Goal: Transaction & Acquisition: Purchase product/service

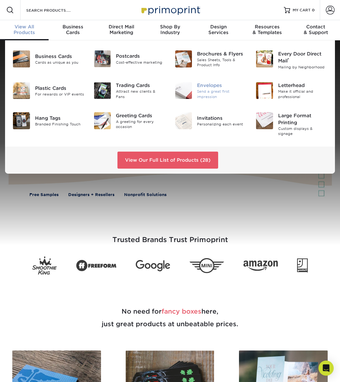
click at [225, 92] on div "Send a great first impression" at bounding box center [221, 94] width 49 height 10
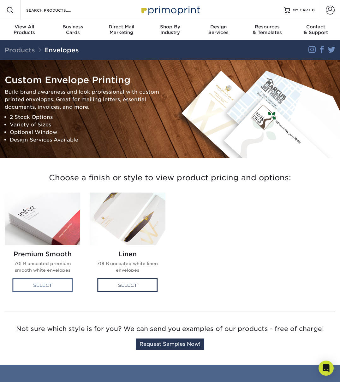
click at [49, 287] on div "Select" at bounding box center [42, 285] width 60 height 14
click at [37, 286] on div "Select" at bounding box center [42, 285] width 60 height 14
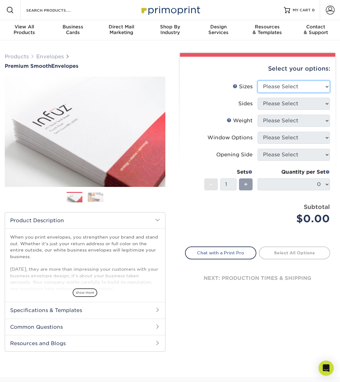
select select "4.12x9.50"
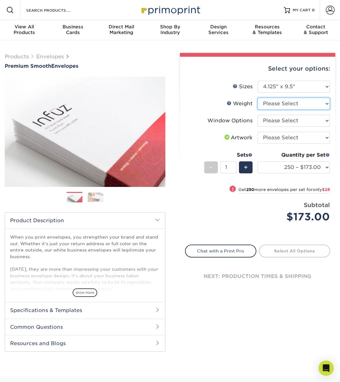
select select "70LB"
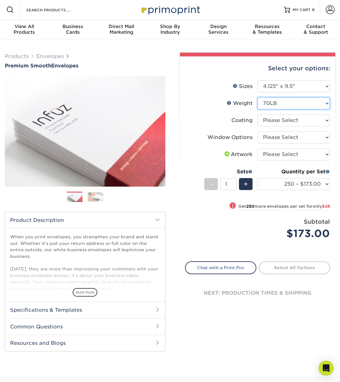
scroll to position [0, 0]
select select "3e7618de-abca-4bda-9f97-8b9129e913d8"
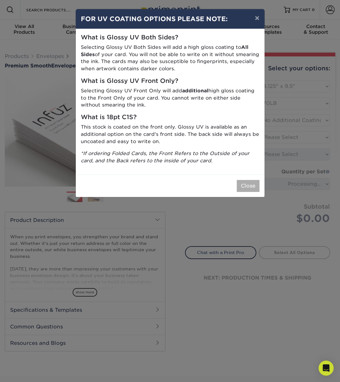
click at [252, 184] on button "Close" at bounding box center [247, 186] width 23 height 12
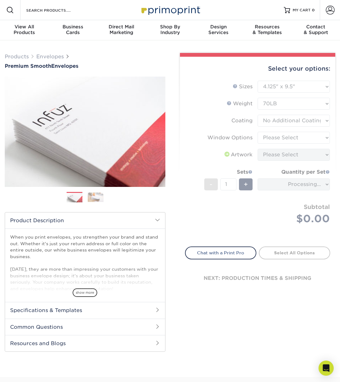
scroll to position [0, 0]
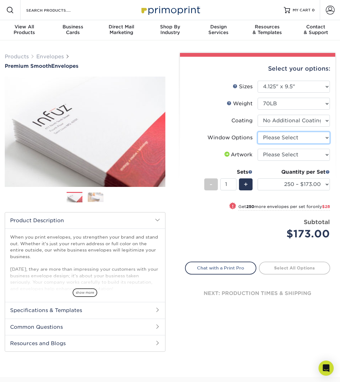
select select "1f9e9f9f-4237-4243-ba79-49052844f6e6"
select select "upload"
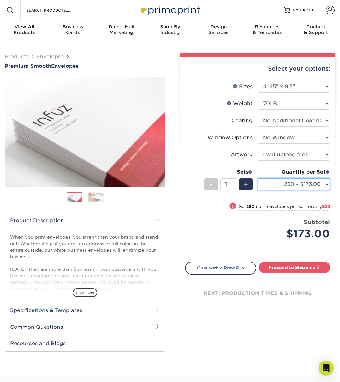
select select "500 – $201.00"
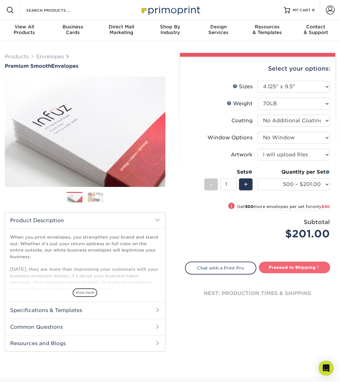
click at [315, 268] on link "Proceed to Shipping" at bounding box center [294, 267] width 71 height 11
type input "Set 1"
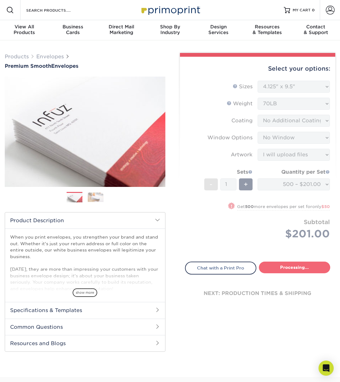
select select "4cc0b264-8e5e-46e8-b1e4-b43ac7dd20da"
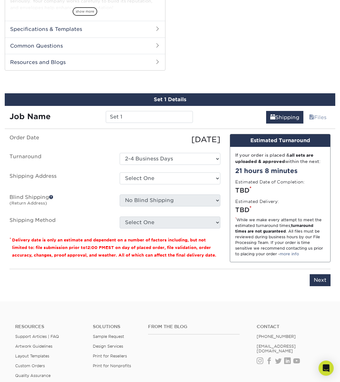
scroll to position [321, 0]
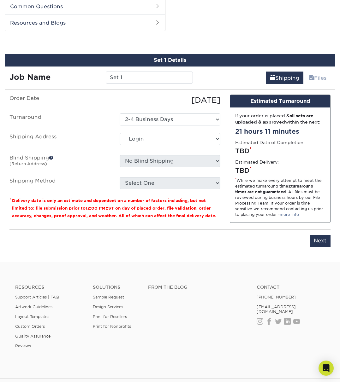
select select "-1"
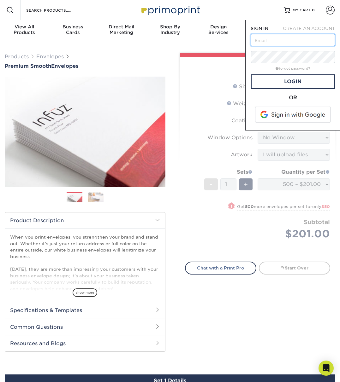
type input "jennifer@fource.net"
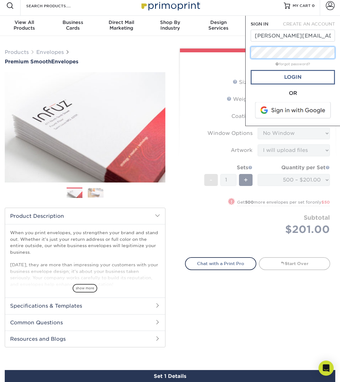
scroll to position [3, 0]
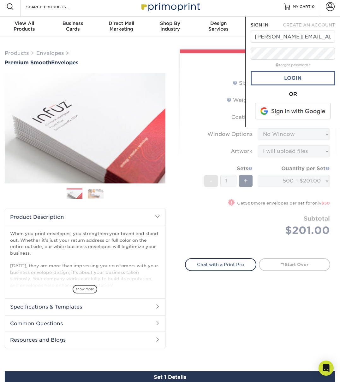
click at [277, 81] on link "Login" at bounding box center [292, 78] width 84 height 15
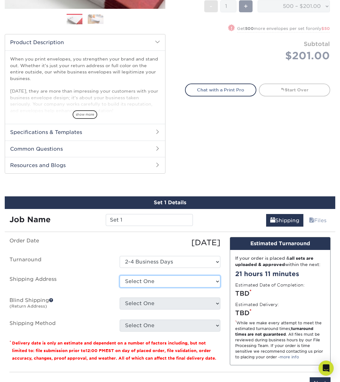
scroll to position [178, 0]
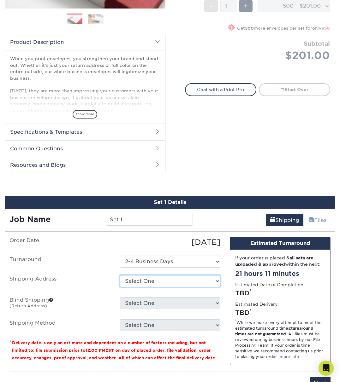
select select "65921"
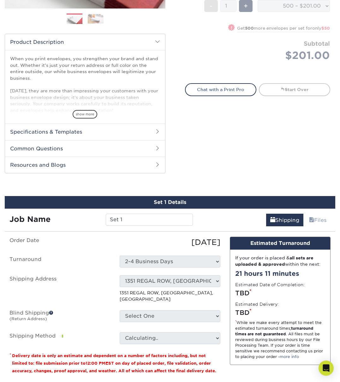
click at [183, 303] on ul "Order Date 09/22/2025 Turnaround Select One 2-4 Business Days Shipping Address …" at bounding box center [114, 291] width 211 height 108
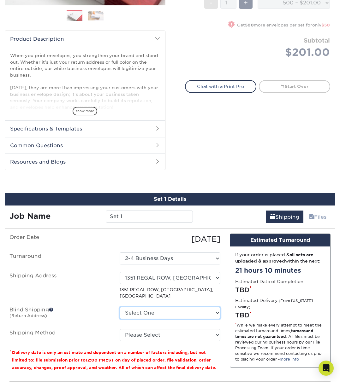
scroll to position [182, 0]
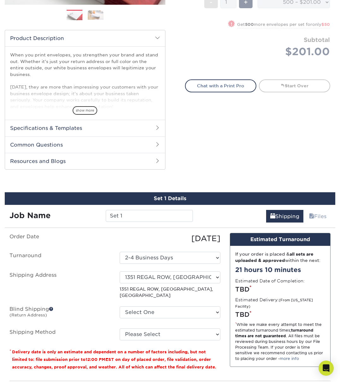
click at [50, 307] on span at bounding box center [51, 309] width 4 height 4
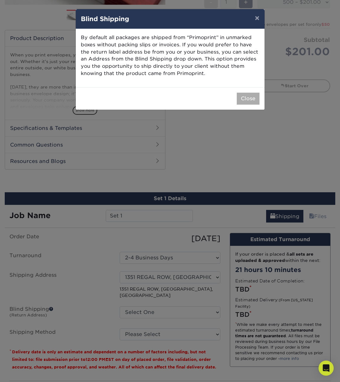
click at [247, 102] on button "Close" at bounding box center [247, 99] width 23 height 12
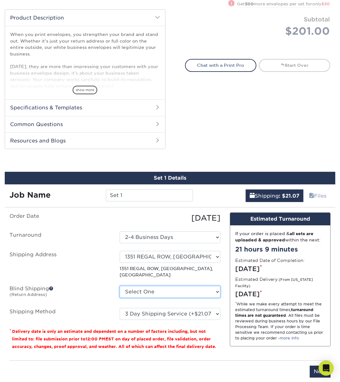
scroll to position [202, 0]
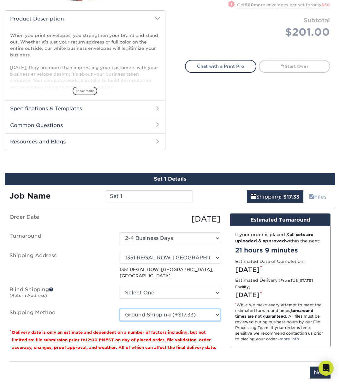
select select "12"
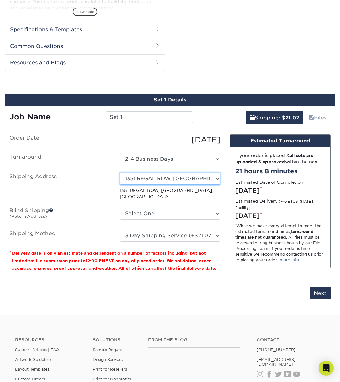
scroll to position [281, 0]
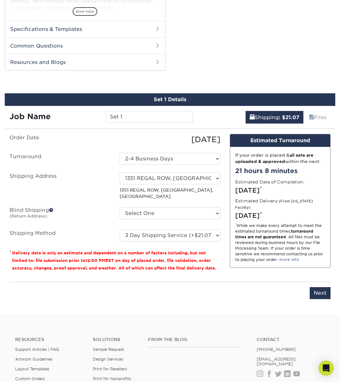
click at [312, 287] on input "Next" at bounding box center [319, 293] width 21 height 12
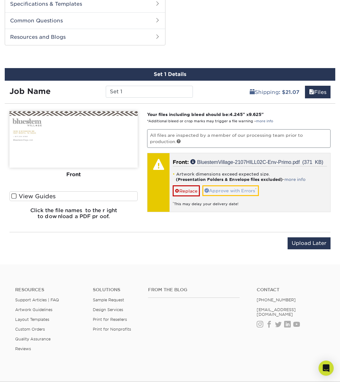
scroll to position [307, 0]
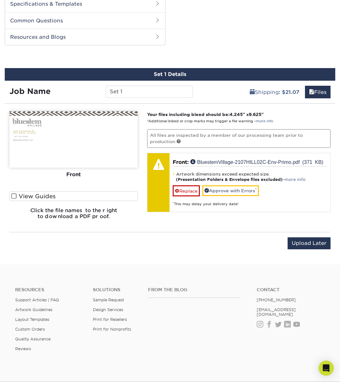
click at [14, 195] on span at bounding box center [13, 196] width 5 height 6
click at [0, 0] on input "View Guides" at bounding box center [0, 0] width 0 height 0
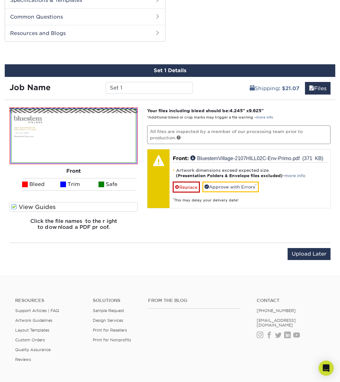
scroll to position [311, 0]
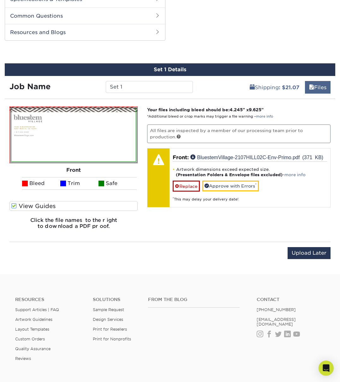
click at [323, 88] on link "Files" at bounding box center [318, 87] width 26 height 13
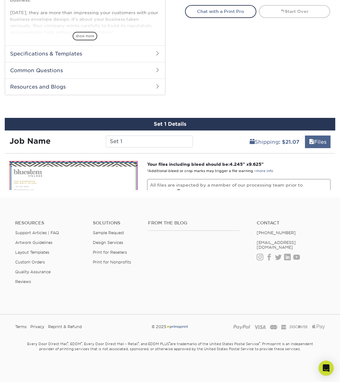
scroll to position [219, 0]
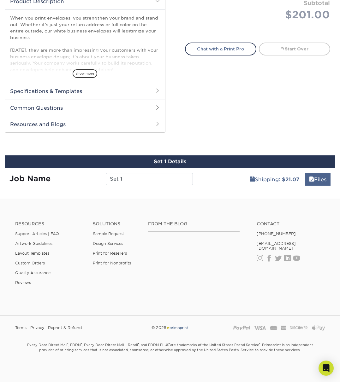
click at [322, 179] on link "Files" at bounding box center [318, 179] width 26 height 13
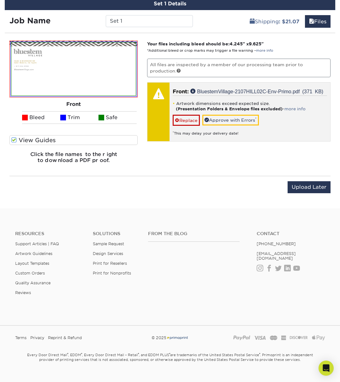
scroll to position [377, 0]
click at [317, 126] on div "* This may delay your delivery date!" at bounding box center [249, 131] width 154 height 10
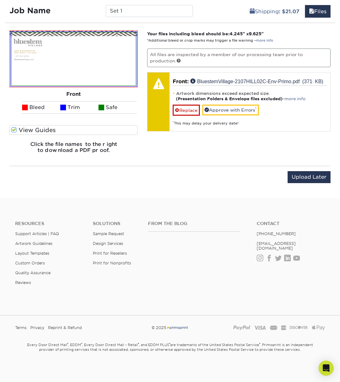
scroll to position [387, 0]
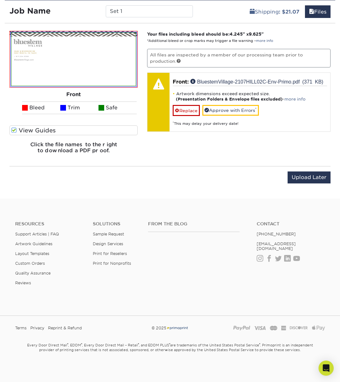
click at [107, 63] on img at bounding box center [73, 59] width 124 height 53
click at [13, 130] on span at bounding box center [13, 130] width 5 height 6
click at [0, 0] on input "View Guides" at bounding box center [0, 0] width 0 height 0
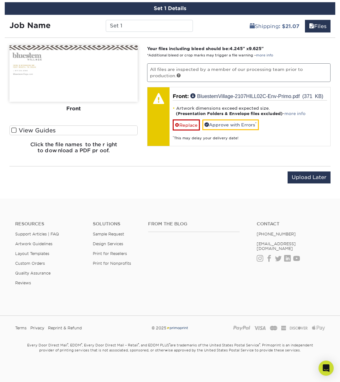
scroll to position [371, 0]
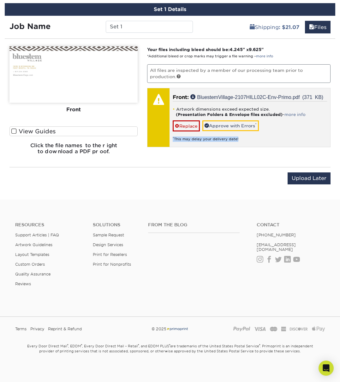
drag, startPoint x: 212, startPoint y: 137, endPoint x: 251, endPoint y: 139, distance: 38.9
click at [242, 138] on div "* This may delay your delivery date!" at bounding box center [249, 136] width 154 height 10
click at [251, 139] on div "* This may delay your delivery date!" at bounding box center [249, 136] width 154 height 10
click at [227, 126] on link "Approve with Errors *" at bounding box center [230, 125] width 56 height 11
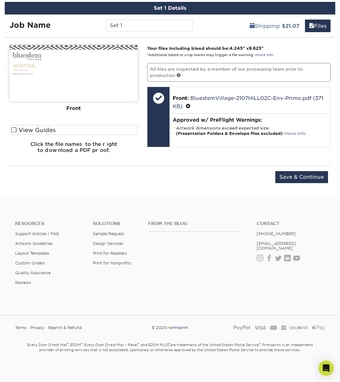
scroll to position [372, 0]
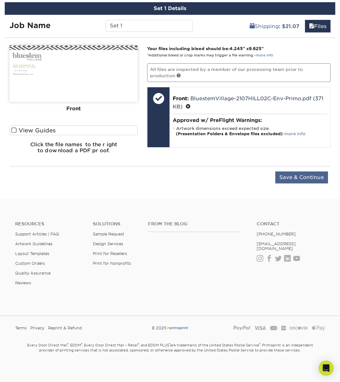
click at [292, 178] on input "Save & Continue" at bounding box center [301, 178] width 53 height 12
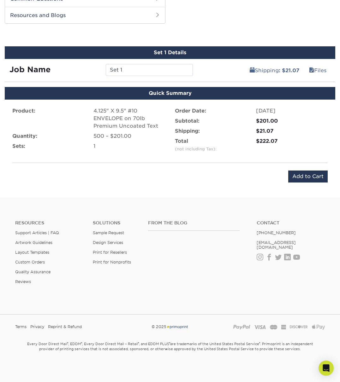
scroll to position [332, 0]
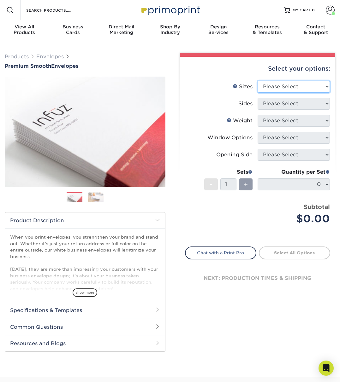
select select "4.12x9.50"
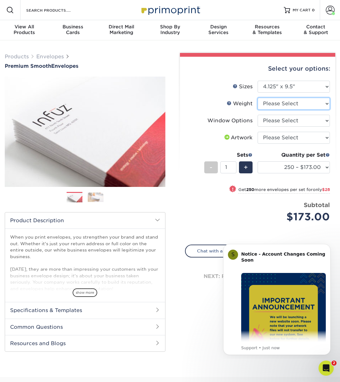
select select "70LB"
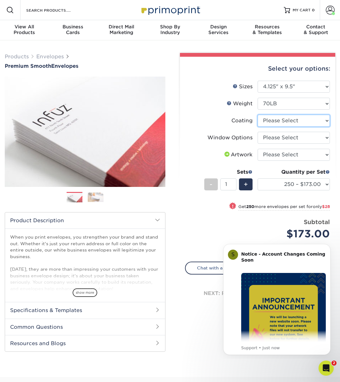
select select "3e7618de-abca-4bda-9f97-8b9129e913d8"
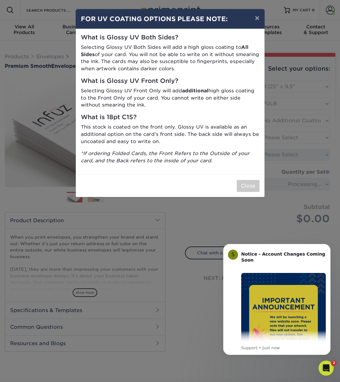
click at [258, 180] on button "Close" at bounding box center [247, 186] width 23 height 12
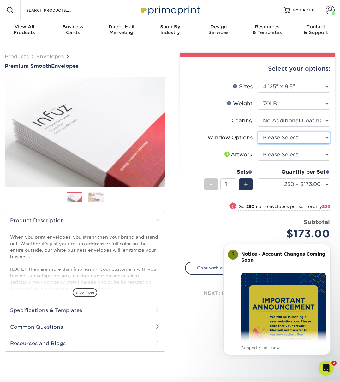
select select "1f9e9f9f-4237-4243-ba79-49052844f6e6"
select select "upload"
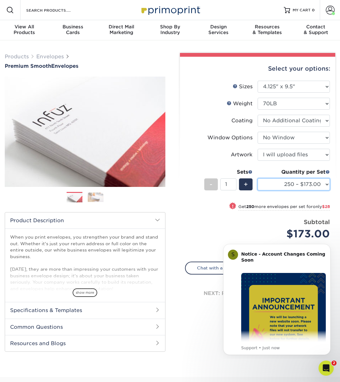
select select "500 – $201.00"
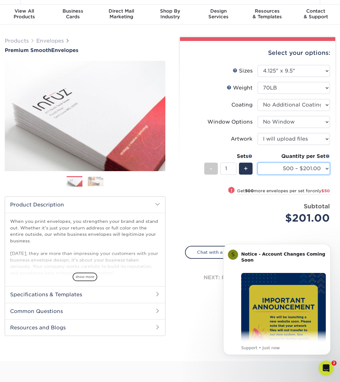
scroll to position [17, 0]
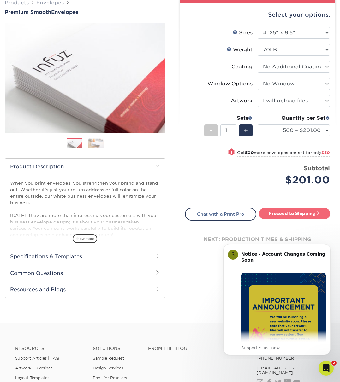
click at [297, 213] on link "Proceed to Shipping" at bounding box center [294, 213] width 71 height 11
type input "Set 1"
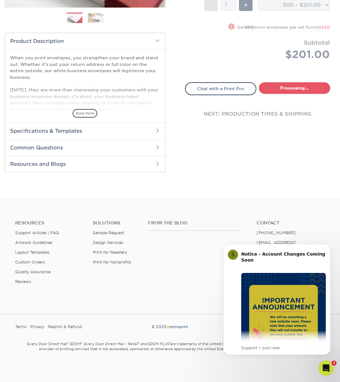
select select "4cc0b264-8e5e-46e8-b1e4-b43ac7dd20da"
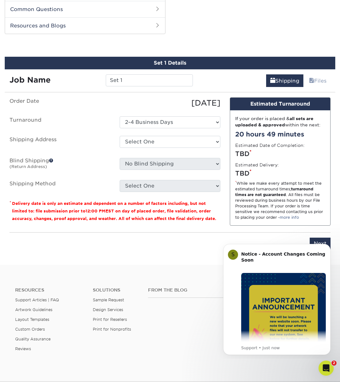
scroll to position [321, 0]
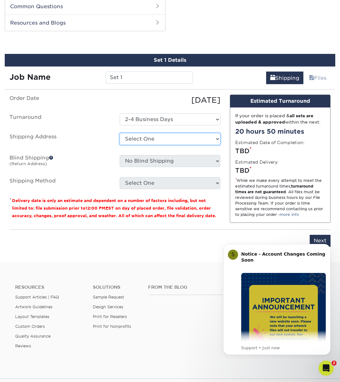
select select "65921"
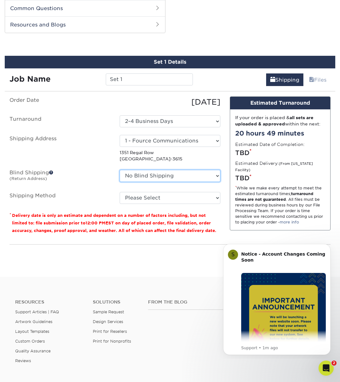
scroll to position [318, 0]
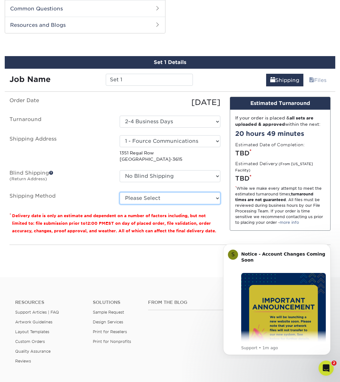
select select "12"
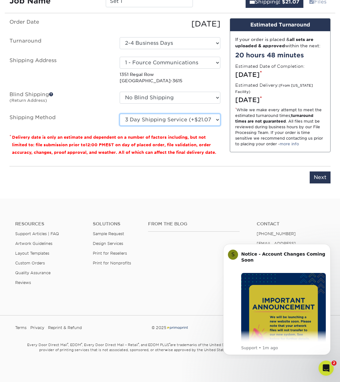
scroll to position [397, 0]
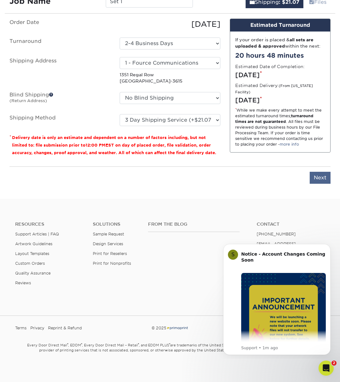
click at [324, 173] on input "Next" at bounding box center [319, 178] width 21 height 12
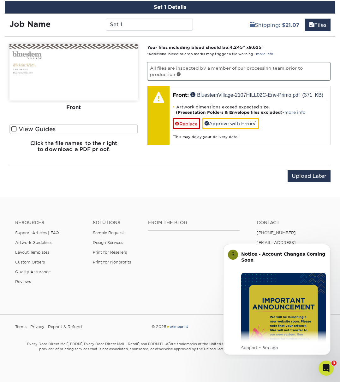
scroll to position [372, 0]
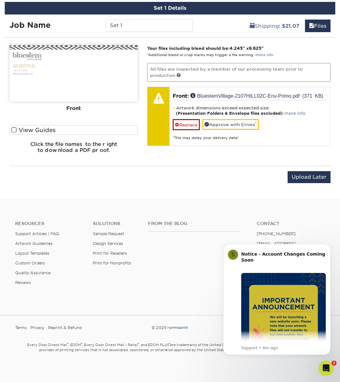
click at [82, 101] on img at bounding box center [73, 73] width 128 height 56
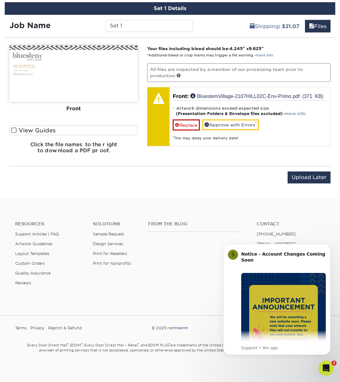
click at [13, 131] on span at bounding box center [13, 130] width 5 height 6
click at [0, 0] on input "View Guides" at bounding box center [0, 0] width 0 height 0
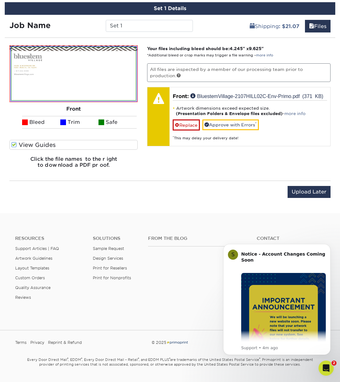
click at [72, 106] on div "Front" at bounding box center [73, 109] width 128 height 14
click at [135, 85] on img at bounding box center [73, 73] width 124 height 53
click at [44, 81] on img at bounding box center [73, 73] width 124 height 53
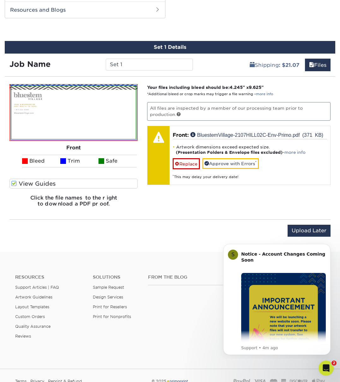
scroll to position [332, 0]
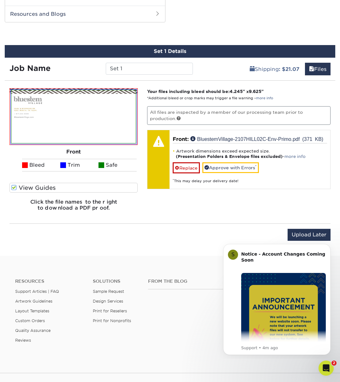
click at [9, 182] on div "Please Upload Your Files We accept: PDF , JPEG 1 or TIFF 1 files. Submitting AI…" at bounding box center [73, 152] width 137 height 128
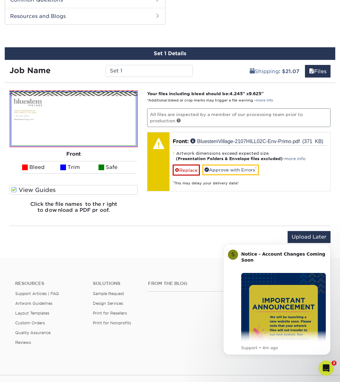
click at [14, 187] on span at bounding box center [13, 190] width 5 height 6
click at [0, 0] on input "View Guides" at bounding box center [0, 0] width 0 height 0
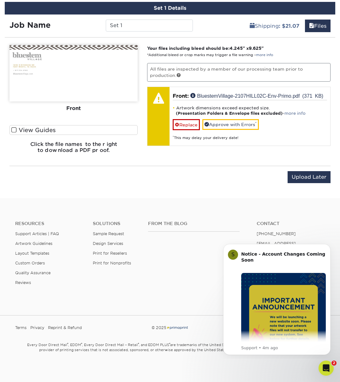
scroll to position [372, 0]
click at [330, 363] on div "Open Intercom Messenger" at bounding box center [324, 367] width 21 height 21
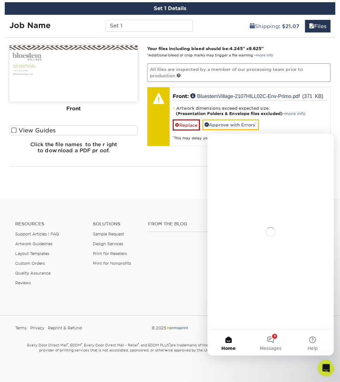
scroll to position [0, 0]
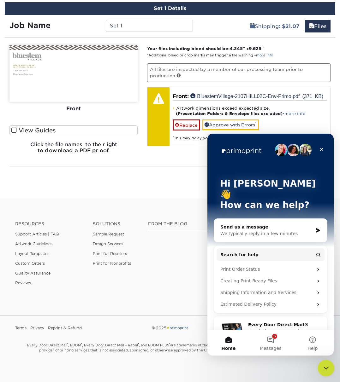
click at [267, 0] on html "Resources Menu Search Products Account Welcome, Alissa Account Dashboard Active…" at bounding box center [170, 0] width 340 height 0
drag, startPoint x: 10, startPoint y: 3, endPoint x: 105, endPoint y: 203, distance: 221.5
click at [105, 0] on html "Resources Menu Search Products Account Welcome, Alissa Account Dashboard Active…" at bounding box center [170, 0] width 340 height 0
drag, startPoint x: 105, startPoint y: 203, endPoint x: 62, endPoint y: 71, distance: 139.6
click at [62, 0] on html "Resources Menu Search Products Account Welcome, Alissa Account Dashboard Active…" at bounding box center [170, 0] width 340 height 0
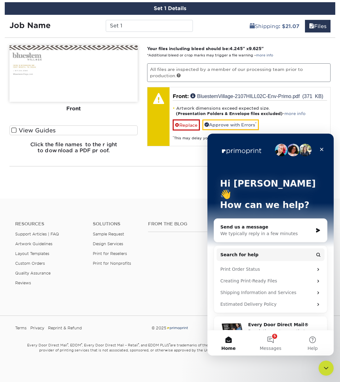
click at [64, 0] on html "Resources Menu Search Products Account Welcome, Alissa Account Dashboard Active…" at bounding box center [170, 0] width 340 height 0
drag, startPoint x: 64, startPoint y: 70, endPoint x: 222, endPoint y: 95, distance: 160.5
click at [222, 0] on html "Resources Menu Search Products Account Welcome, Alissa Account Dashboard Active…" at bounding box center [170, 0] width 340 height 0
click at [17, 0] on html "Resources Menu Search Products Account Welcome, Alissa Account Dashboard Active…" at bounding box center [170, 0] width 340 height 0
click at [12, 0] on html "Resources Menu Search Products Account Welcome, Alissa Account Dashboard Active…" at bounding box center [170, 0] width 340 height 0
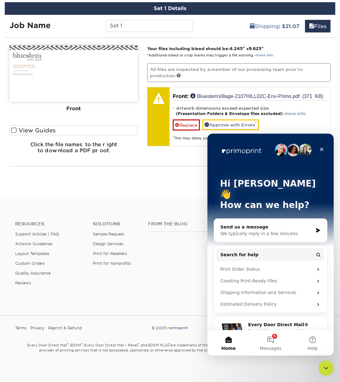
drag, startPoint x: 90, startPoint y: 5, endPoint x: 13, endPoint y: 129, distance: 145.7
click at [13, 0] on html "Resources Menu Search Products Account Welcome, Alissa Account Dashboard Active…" at bounding box center [170, 0] width 340 height 0
drag, startPoint x: 13, startPoint y: 129, endPoint x: 328, endPoint y: 366, distance: 394.2
click at [328, 0] on html "Resources Menu Search Products Account Welcome, Alissa Account Dashboard Active…" at bounding box center [170, 0] width 340 height 0
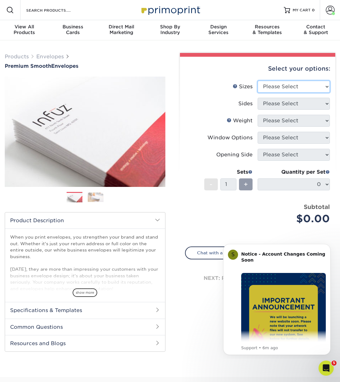
select select "4.12x9.50"
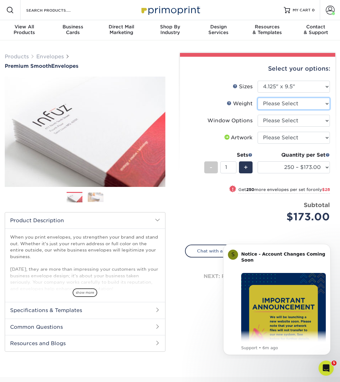
select select "70LB"
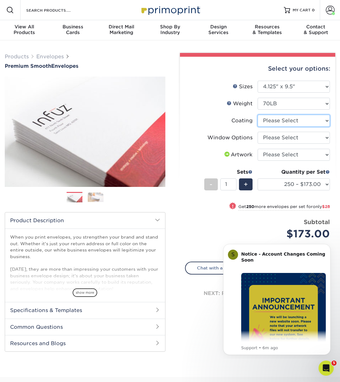
select select "3e7618de-abca-4bda-9f97-8b9129e913d8"
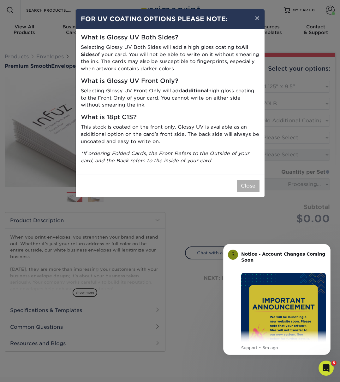
click at [244, 183] on button "Close" at bounding box center [247, 186] width 23 height 12
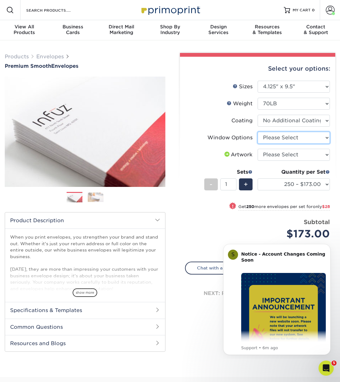
select select "1f9e9f9f-4237-4243-ba79-49052844f6e6"
select select "upload"
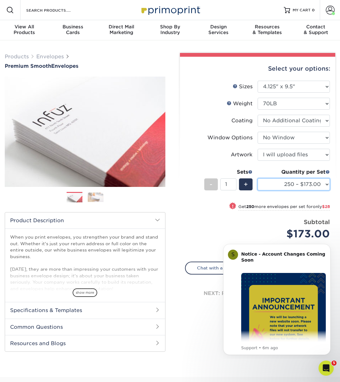
select select "500 – $201.00"
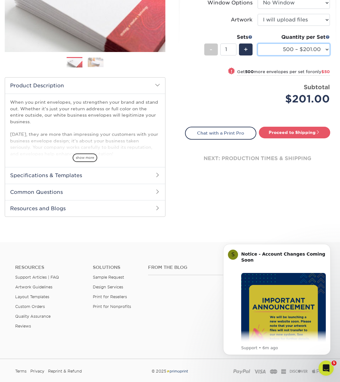
scroll to position [146, 0]
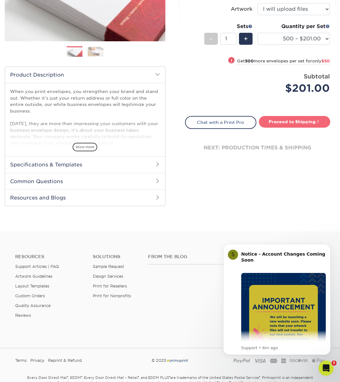
click at [279, 122] on link "Proceed to Shipping" at bounding box center [294, 121] width 71 height 11
type input "Set 1"
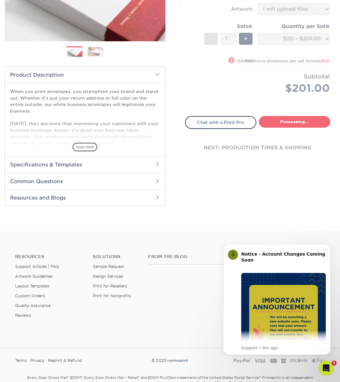
select select "4cc0b264-8e5e-46e8-b1e4-b43ac7dd20da"
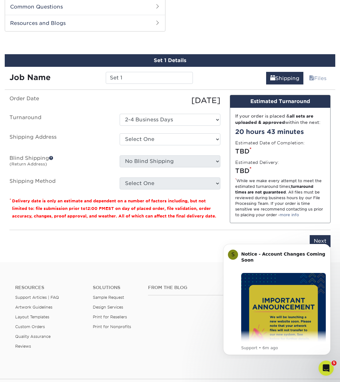
scroll to position [321, 0]
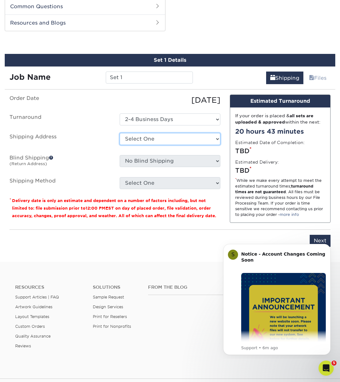
select select "65921"
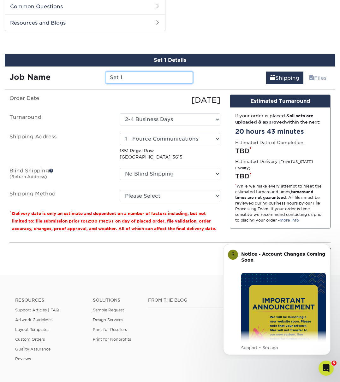
click at [157, 75] on input "Set 1" at bounding box center [149, 78] width 87 height 12
type input "S"
type input "[GEOGRAPHIC_DATA]"
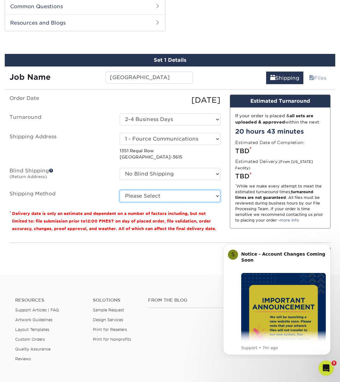
select select "12"
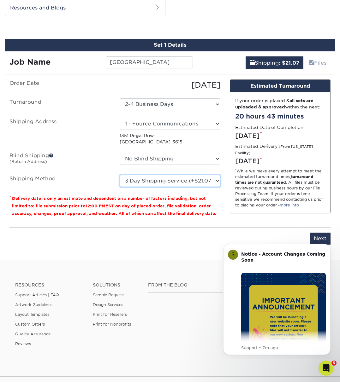
scroll to position [345, 0]
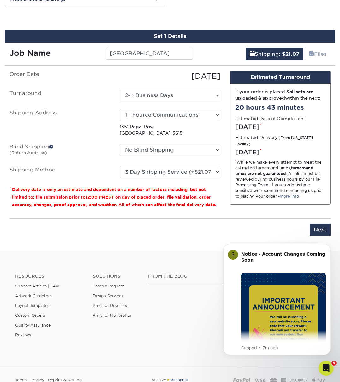
click at [321, 230] on input "Next" at bounding box center [319, 230] width 21 height 12
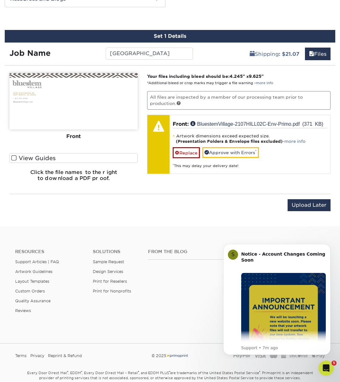
click at [13, 159] on span at bounding box center [13, 158] width 5 height 6
click at [0, 0] on input "View Guides" at bounding box center [0, 0] width 0 height 0
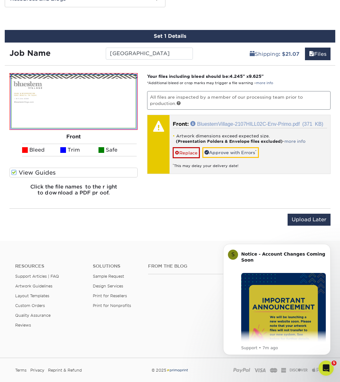
click at [233, 121] on link "BluestemVillage-2107HILL02C-Env-Primo.pdf (371 KB)" at bounding box center [256, 123] width 133 height 5
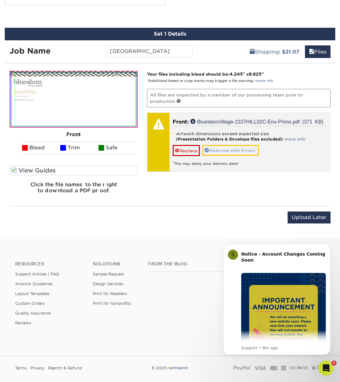
scroll to position [349, 0]
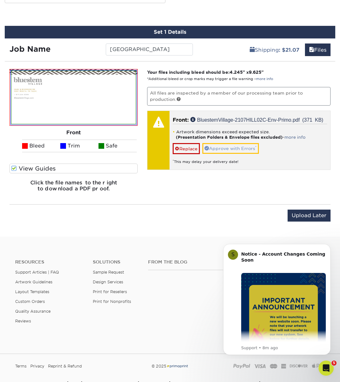
click at [253, 152] on link "Approve with Errors *" at bounding box center [230, 148] width 56 height 11
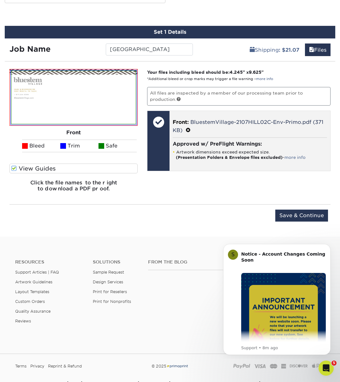
scroll to position [346, 0]
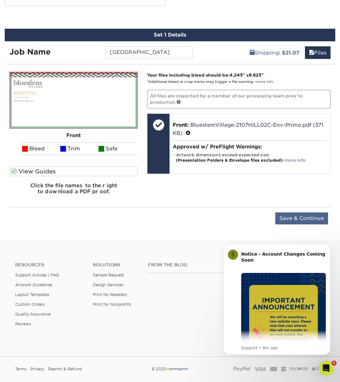
click at [287, 218] on input "Save & Continue" at bounding box center [301, 219] width 53 height 12
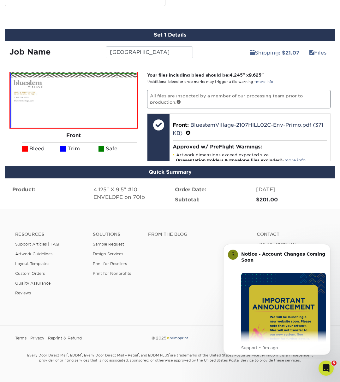
scroll to position [327, 0]
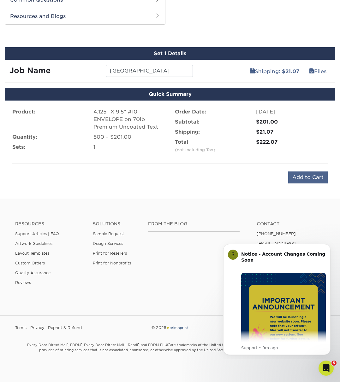
click at [321, 175] on input "Add to Cart" at bounding box center [307, 178] width 39 height 12
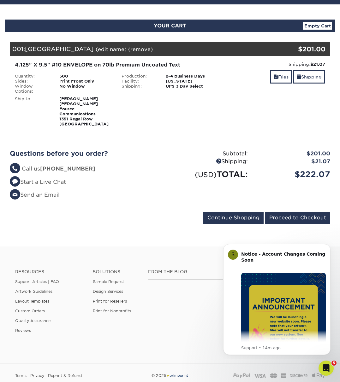
scroll to position [59, 0]
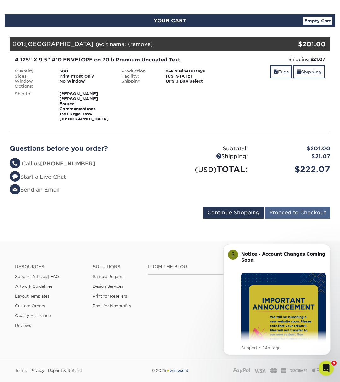
click at [312, 207] on input "Proceed to Checkout" at bounding box center [297, 213] width 65 height 12
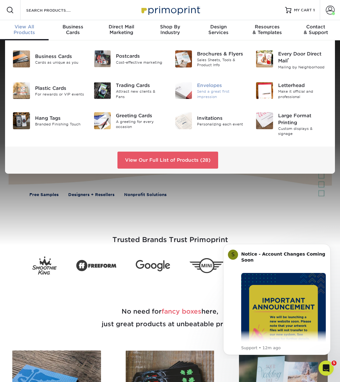
click at [209, 85] on div "Envelopes" at bounding box center [221, 85] width 49 height 7
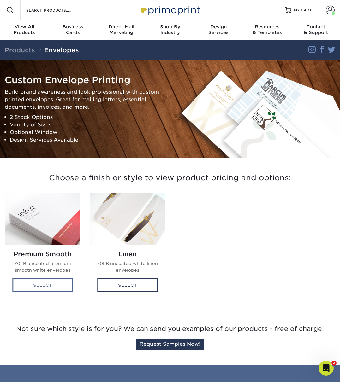
click at [60, 283] on div "Select" at bounding box center [42, 285] width 60 height 14
click at [47, 286] on div "Select" at bounding box center [42, 285] width 60 height 14
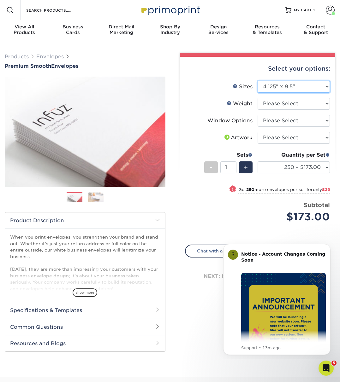
select select "3.88x8.88"
select select "-1"
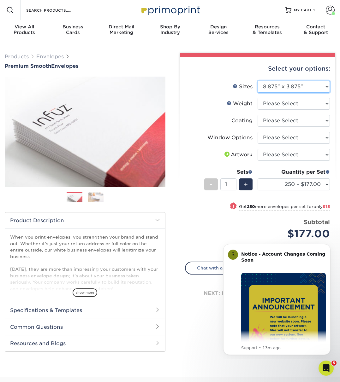
select select "5.25x7.25"
select select "-1"
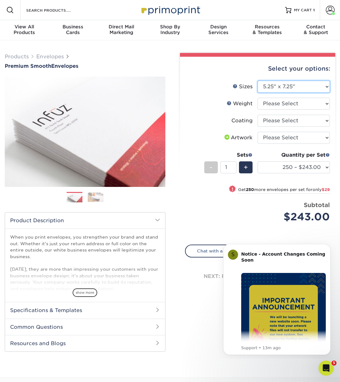
select select "9.00x12.00"
select select "-1"
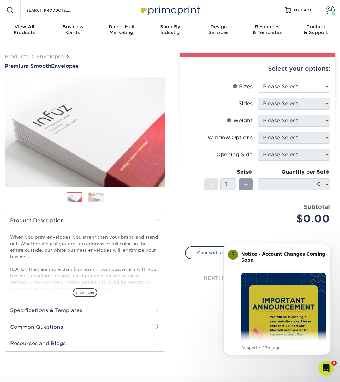
scroll to position [1, 0]
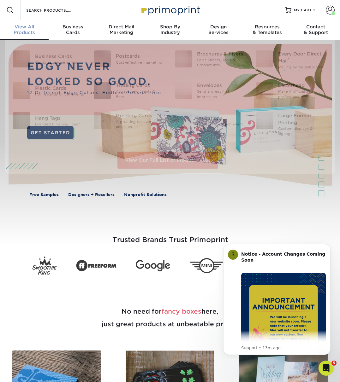
click at [30, 29] on span "View All" at bounding box center [24, 27] width 49 height 6
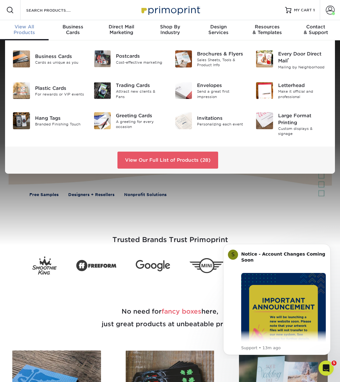
click at [215, 80] on div "Envelopes Send a great first impression" at bounding box center [210, 91] width 81 height 22
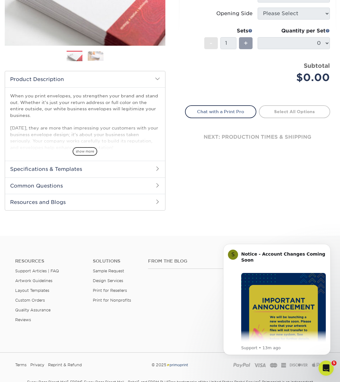
scroll to position [143, 0]
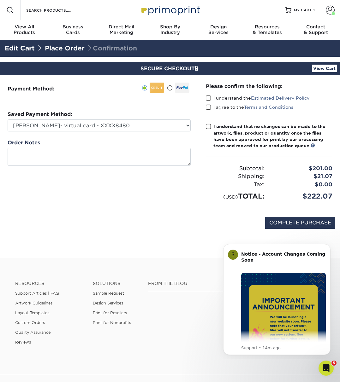
click at [209, 98] on span at bounding box center [208, 98] width 5 height 6
click at [0, 0] on input "I understand the Estimated Delivery Policy" at bounding box center [0, 0] width 0 height 0
click at [208, 104] on span at bounding box center [208, 107] width 5 height 6
click at [0, 0] on input "I agree to the Terms and Conditions" at bounding box center [0, 0] width 0 height 0
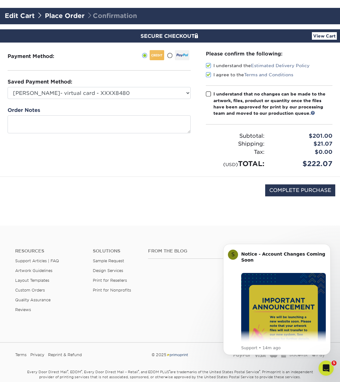
scroll to position [31, 0]
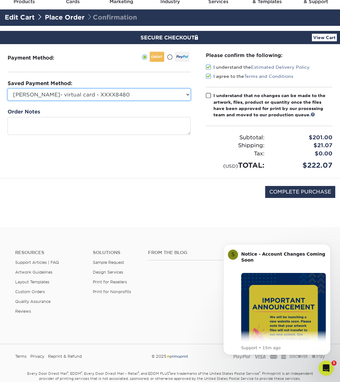
select select
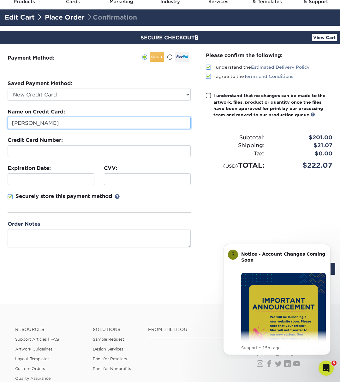
drag, startPoint x: 71, startPoint y: 126, endPoint x: 73, endPoint y: 123, distance: 3.8
click at [71, 125] on input "Alissa Wyatt" at bounding box center [99, 123] width 183 height 12
type input "A"
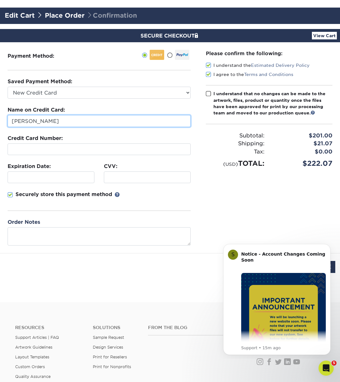
type input "Murphy Webster"
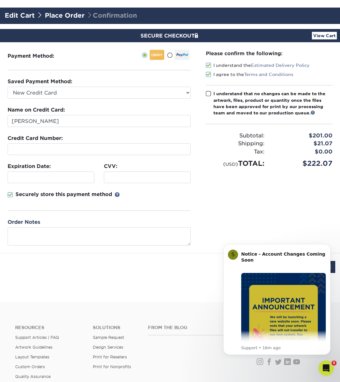
scroll to position [36, 0]
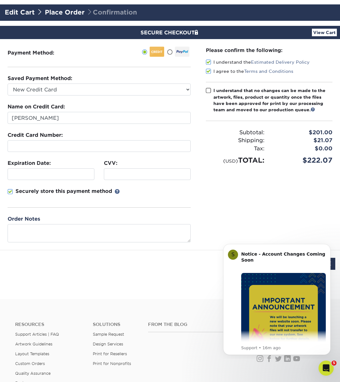
click at [45, 169] on div at bounding box center [51, 174] width 87 height 12
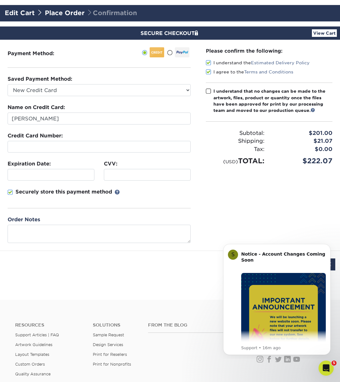
click at [211, 92] on span at bounding box center [208, 91] width 5 height 6
click at [0, 0] on input "I understand that no changes can be made to the artwork, files, product or quan…" at bounding box center [0, 0] width 0 height 0
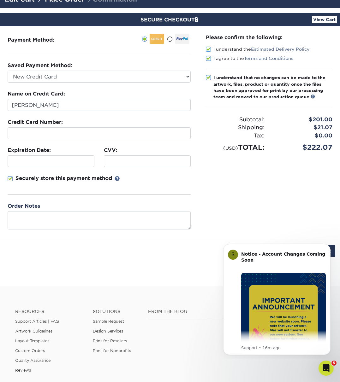
scroll to position [101, 0]
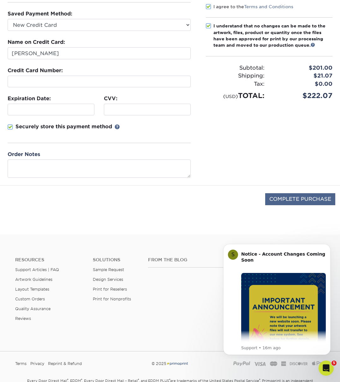
click at [267, 197] on input "COMPLETE PURCHASE" at bounding box center [300, 199] width 70 height 12
type input "PROCESSING, PLEASE WAIT..."
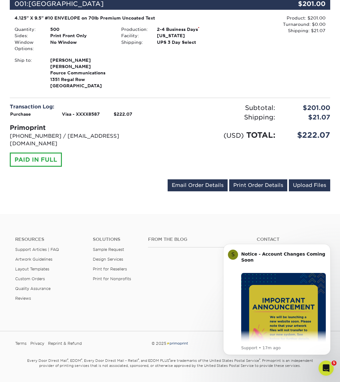
scroll to position [177, 0]
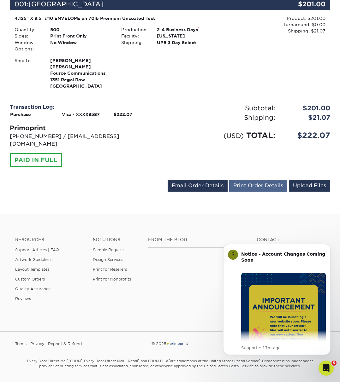
click at [246, 180] on link "Print Order Details" at bounding box center [258, 186] width 58 height 12
